Goal: Task Accomplishment & Management: Manage account settings

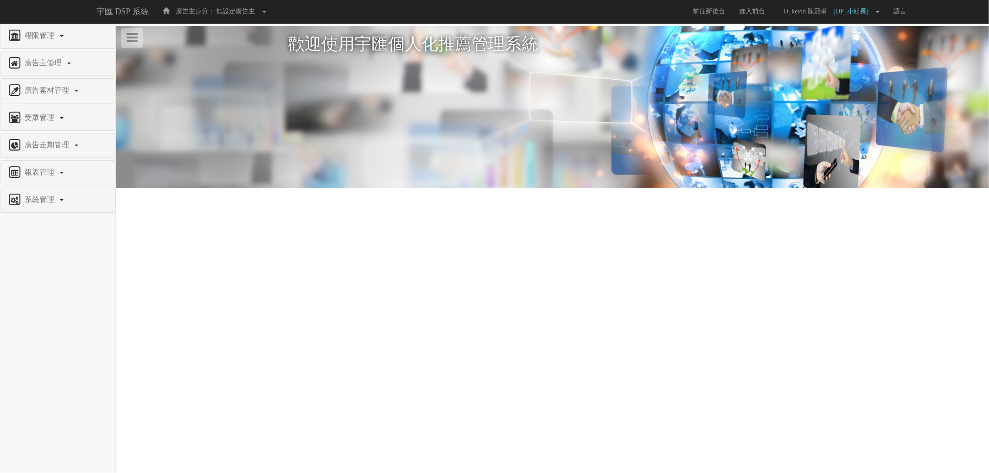
click at [51, 44] on div "權限管理" at bounding box center [57, 36] width 115 height 24
click at [52, 38] on span "權限管理" at bounding box center [40, 36] width 37 height 8
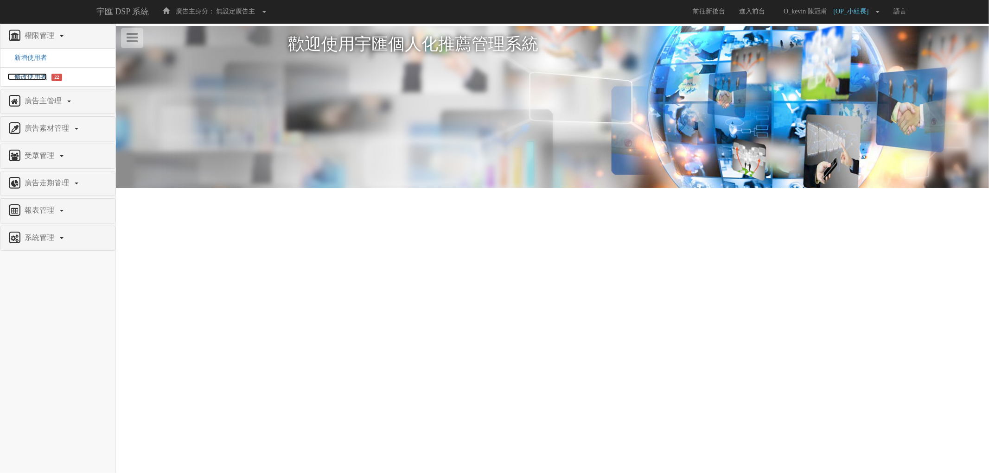
click at [39, 76] on span "修改使用者" at bounding box center [26, 76] width 39 height 7
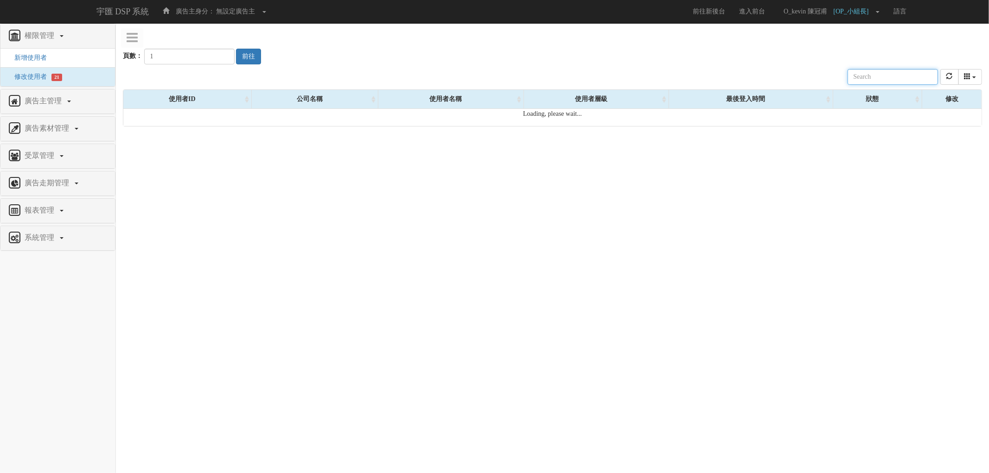
click at [878, 81] on input "text" at bounding box center [893, 77] width 90 height 16
type input "ㄇ"
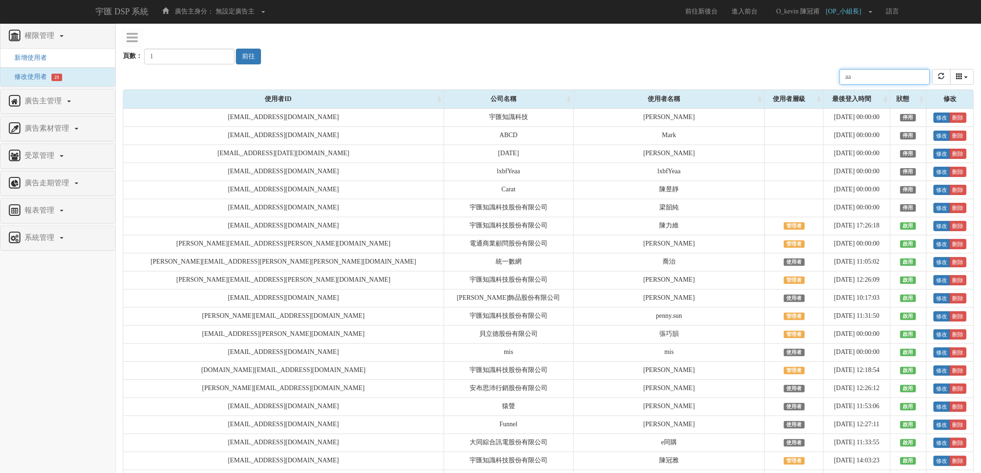
type input "a"
